Goal: Navigation & Orientation: Go to known website

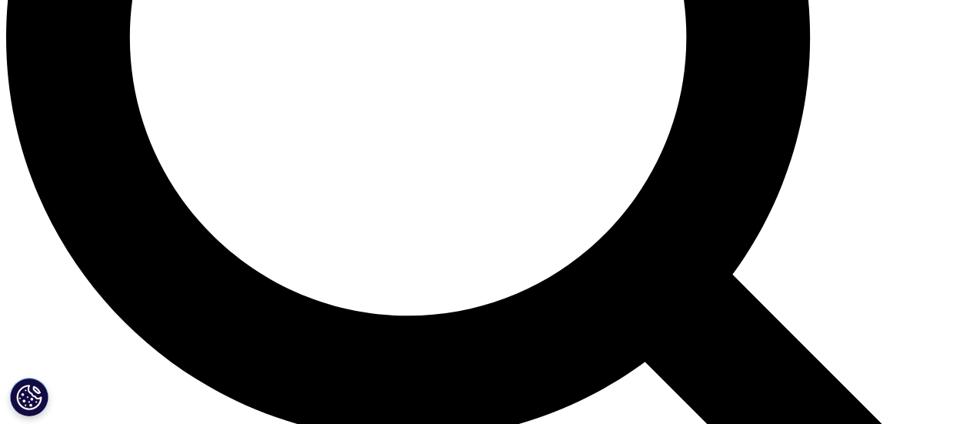
scroll to position [1339, 0]
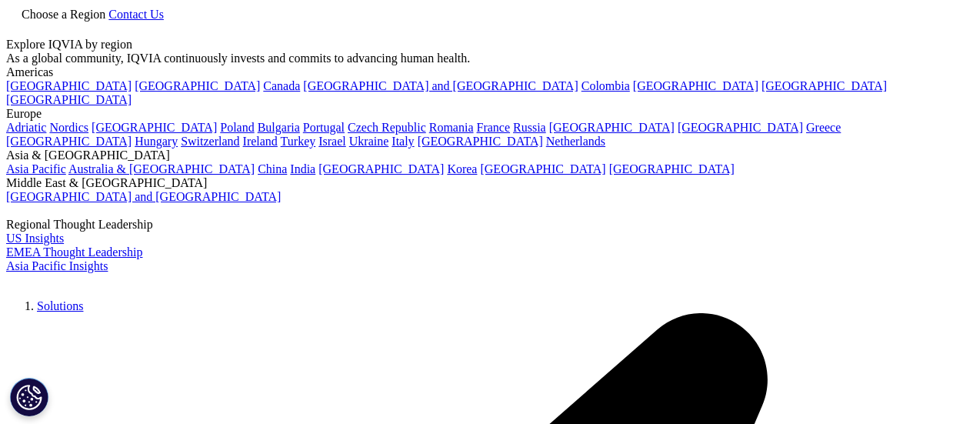
scroll to position [231, 0]
